Goal: Task Accomplishment & Management: Complete application form

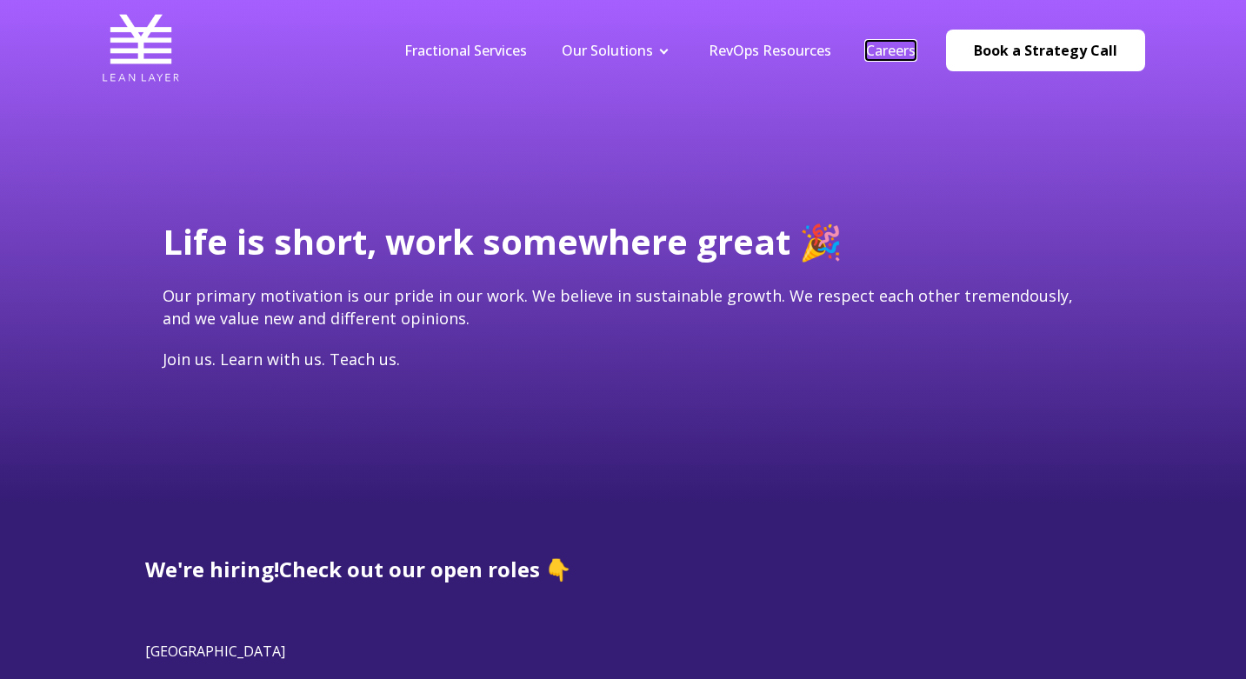
click at [890, 55] on link "Careers" at bounding box center [891, 50] width 50 height 19
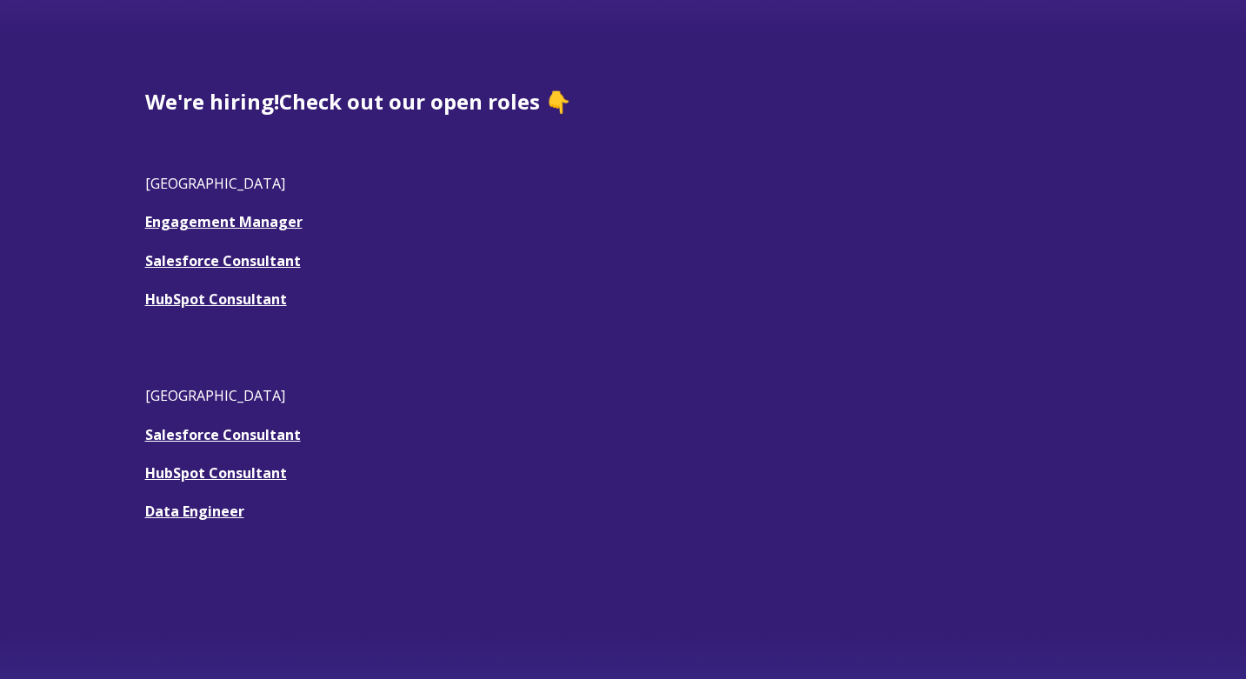
scroll to position [471, 0]
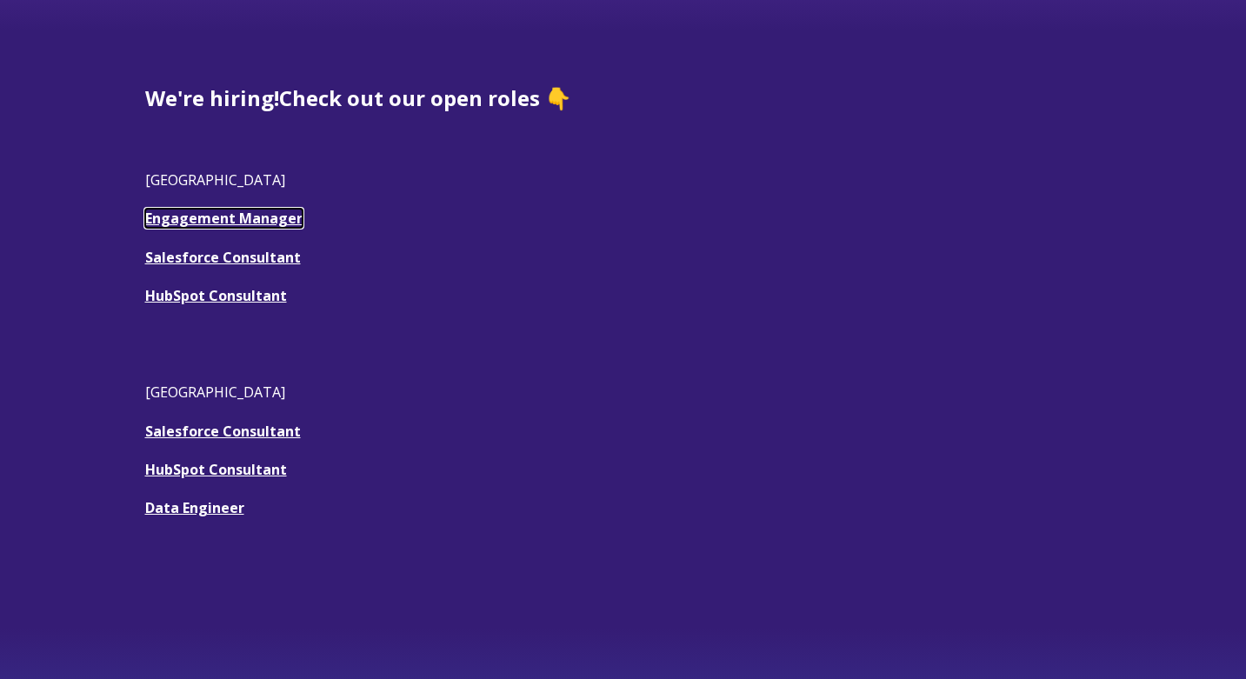
click at [263, 224] on link "Engagement Manager" at bounding box center [223, 218] width 157 height 19
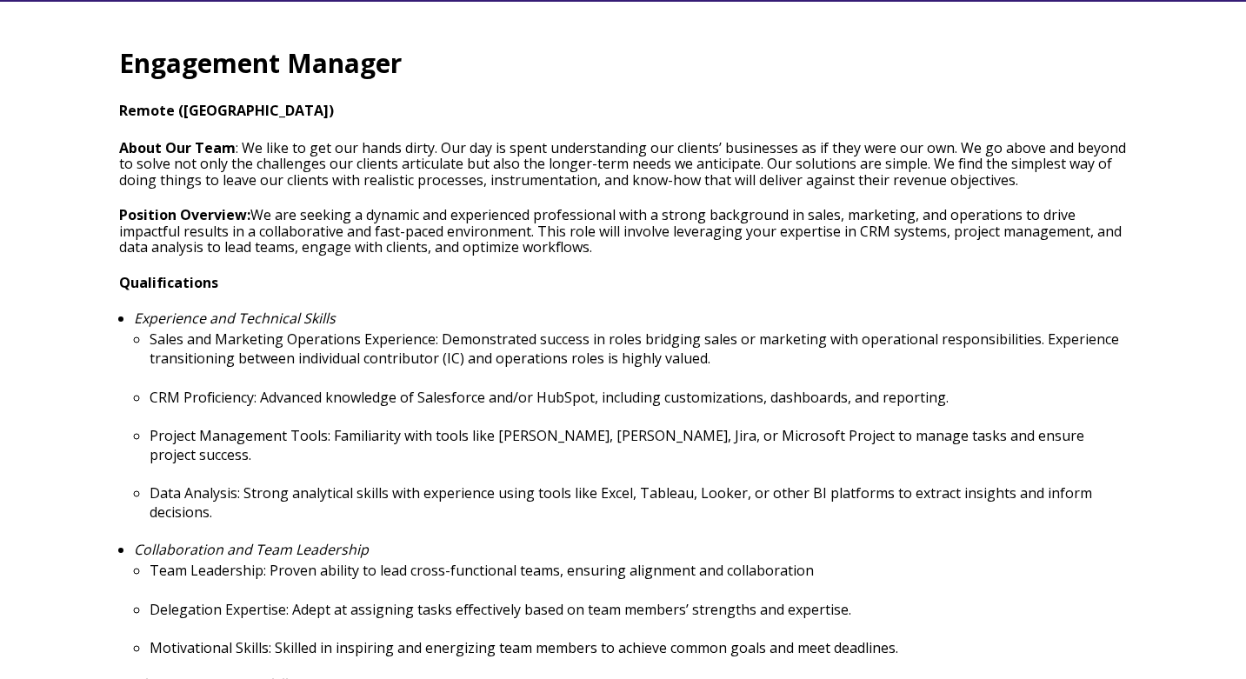
scroll to position [543, 0]
